Goal: Find specific fact: Find specific page/section

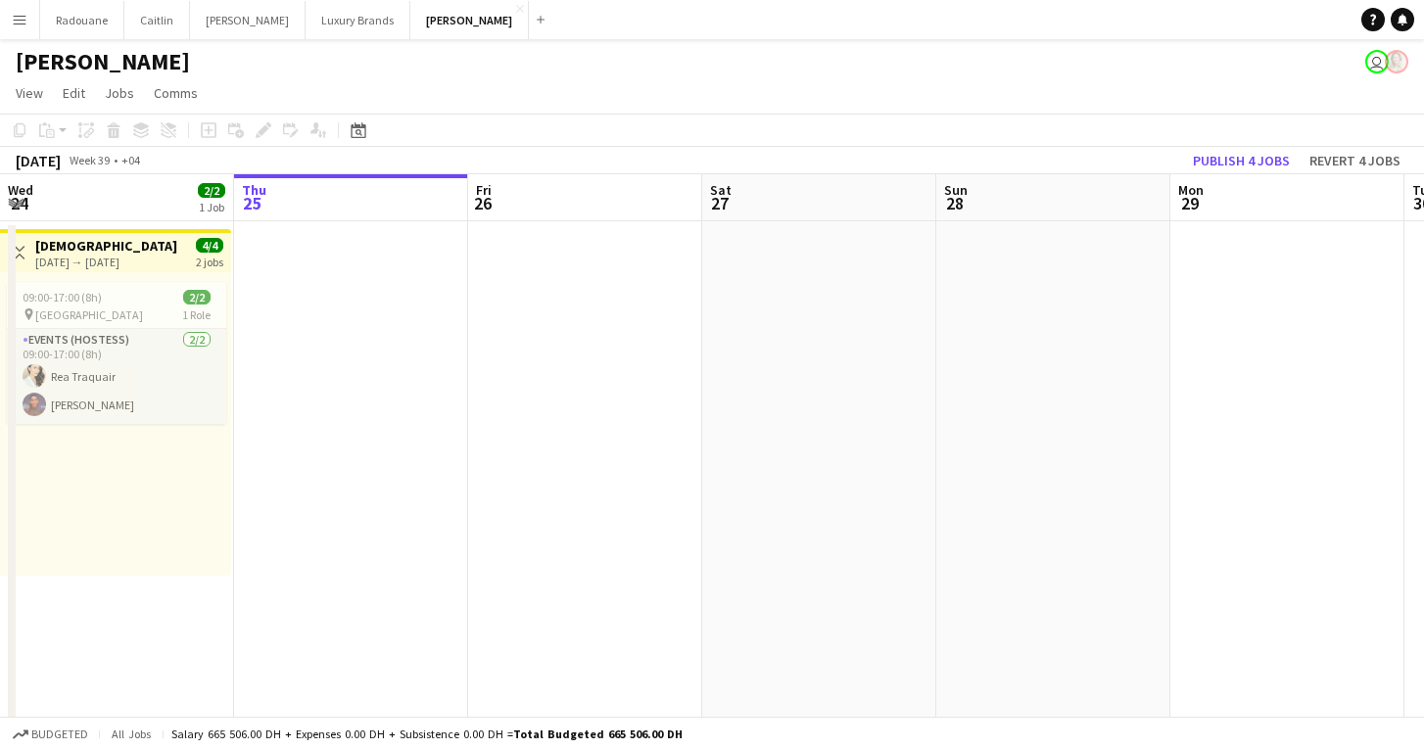
click at [23, 15] on app-icon "Menu" at bounding box center [20, 20] width 16 height 16
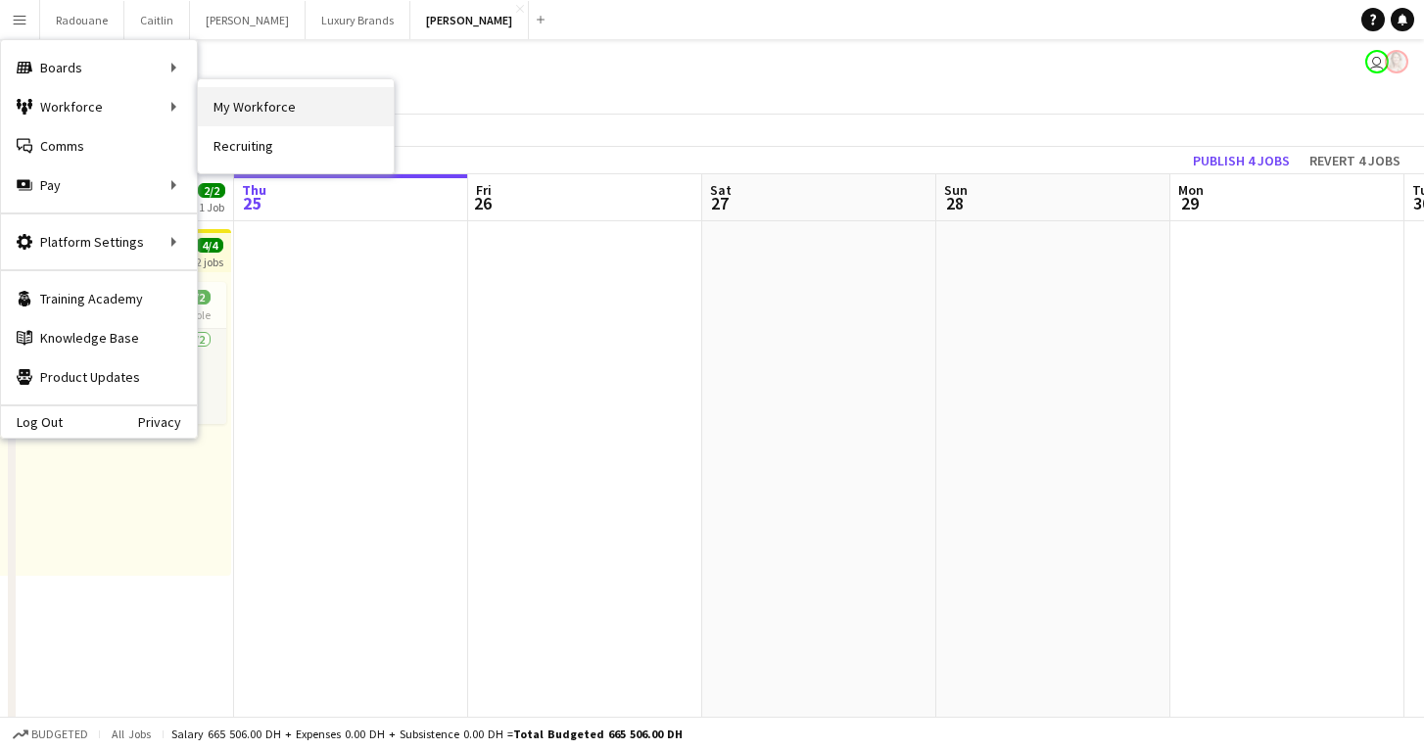
click at [221, 102] on link "My Workforce" at bounding box center [296, 106] width 196 height 39
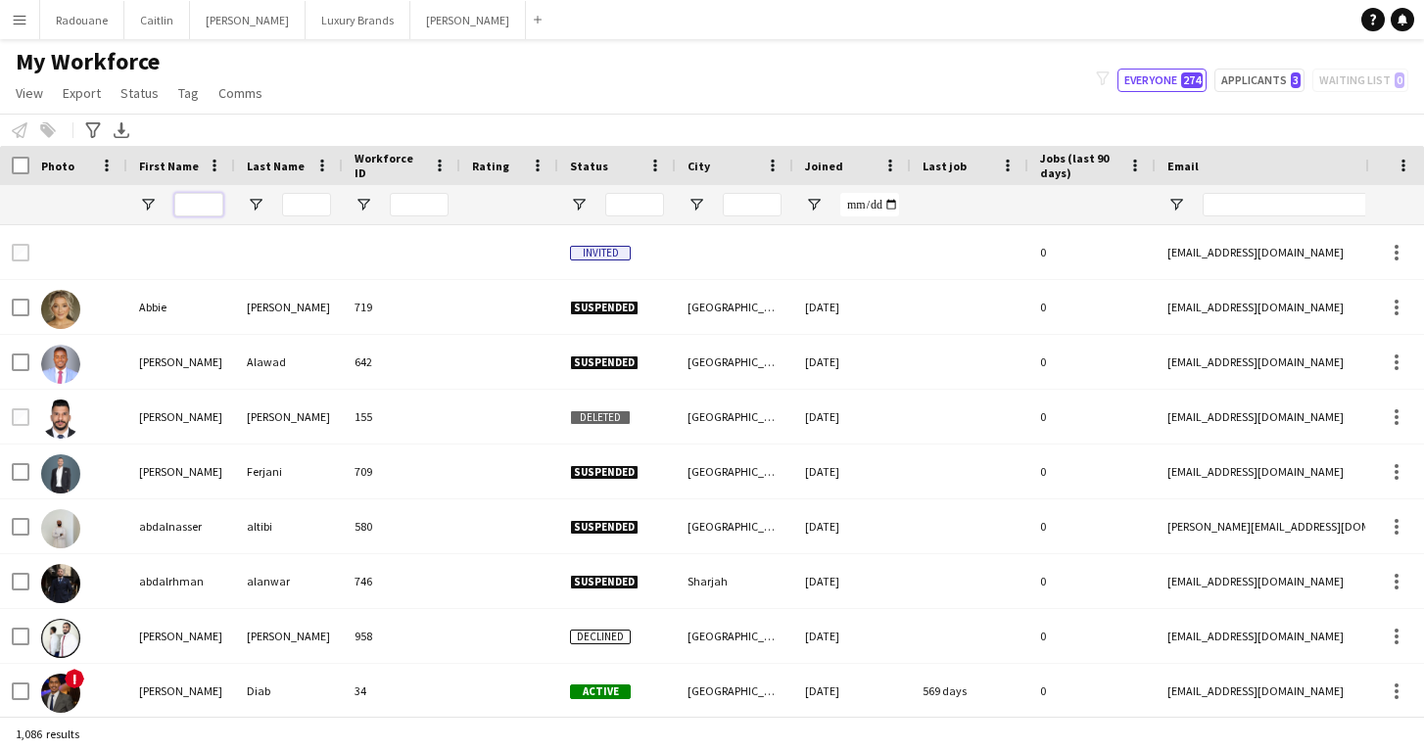
click at [197, 209] on input "First Name Filter Input" at bounding box center [198, 205] width 49 height 24
paste input "******"
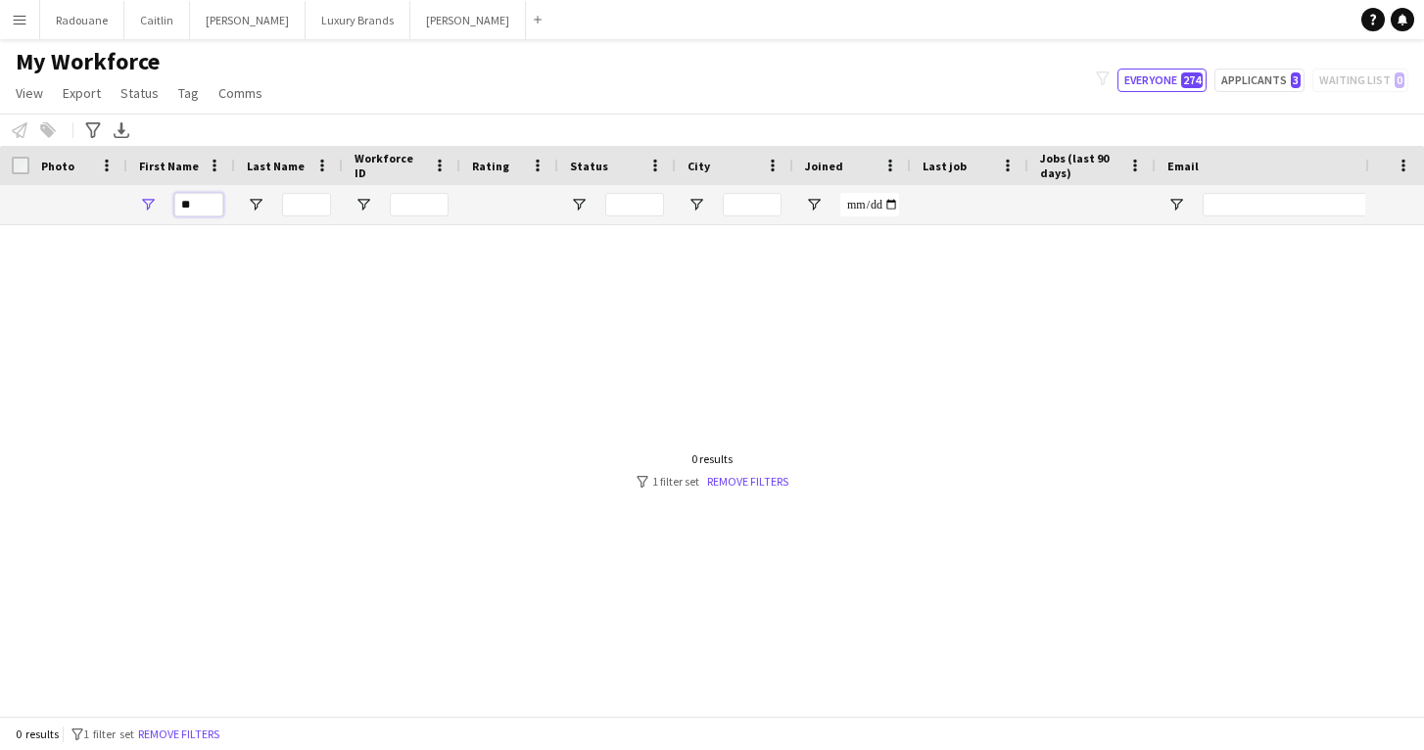
type input "*"
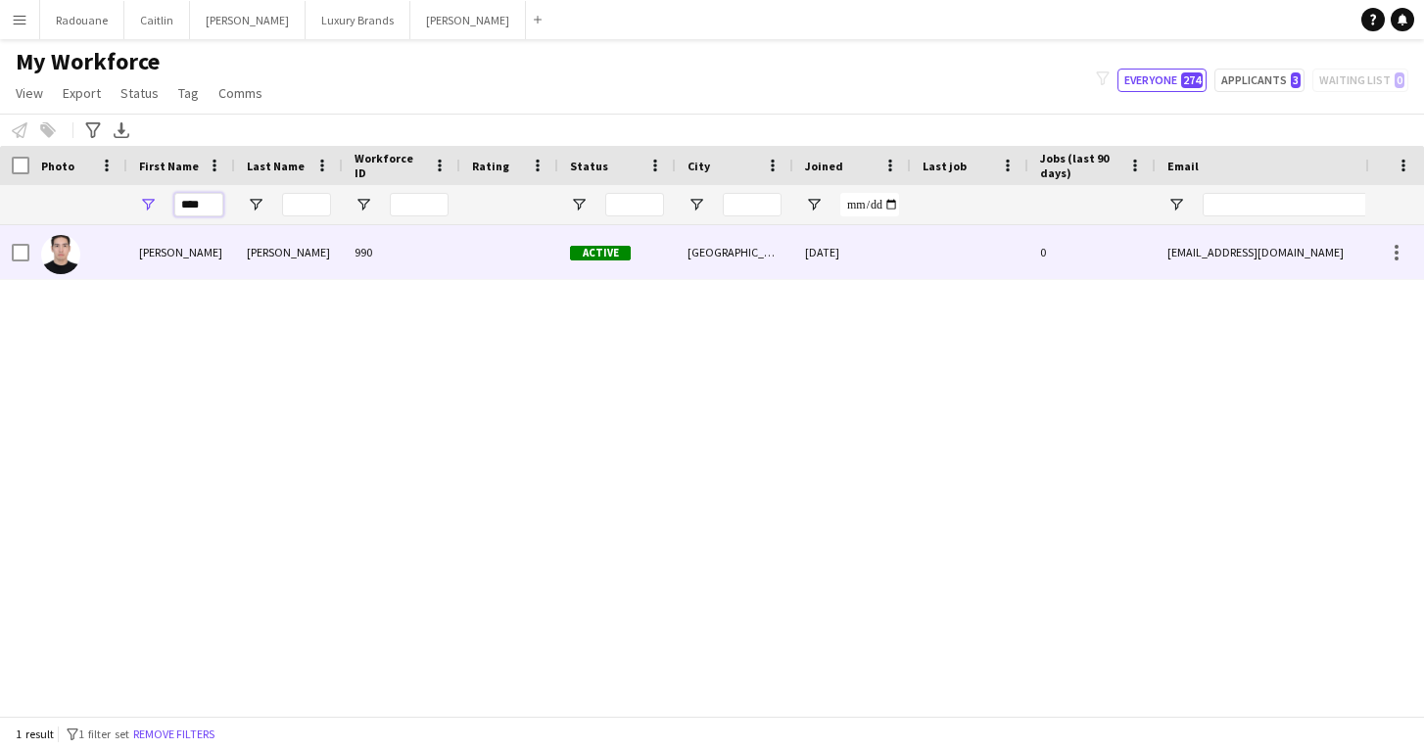
type input "****"
click at [213, 268] on div "[PERSON_NAME]" at bounding box center [181, 252] width 108 height 54
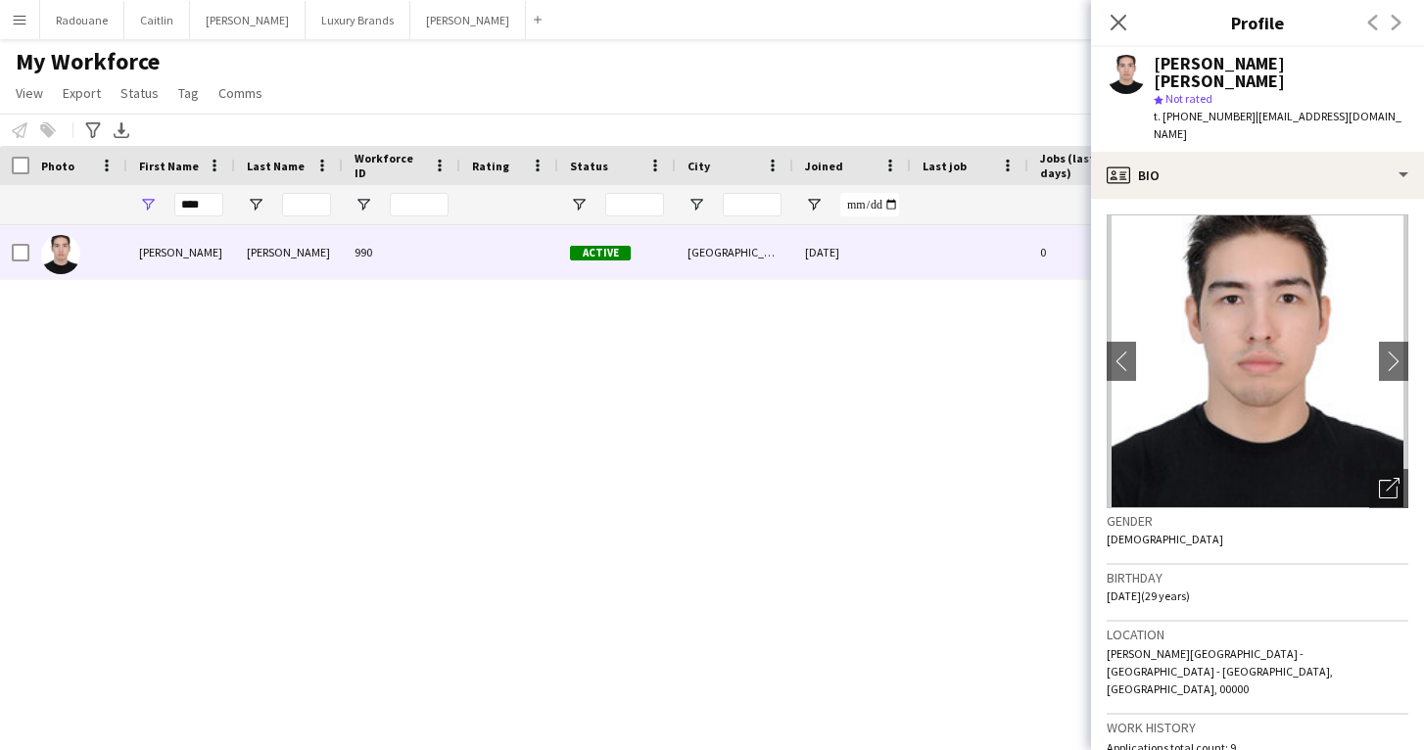
click at [1347, 63] on div "[PERSON_NAME] [PERSON_NAME]" at bounding box center [1281, 72] width 255 height 35
drag, startPoint x: 1347, startPoint y: 63, endPoint x: 1159, endPoint y: 65, distance: 188.1
click at [1159, 65] on div "[PERSON_NAME] [PERSON_NAME]" at bounding box center [1281, 72] width 255 height 35
copy div "[PERSON_NAME] [PERSON_NAME]"
click at [698, 500] on div "[PERSON_NAME] [PERSON_NAME] 990 Active [GEOGRAPHIC_DATA] [DATE] 0 [EMAIL_ADDRES…" at bounding box center [683, 470] width 1366 height 491
